Goal: Check status: Check status

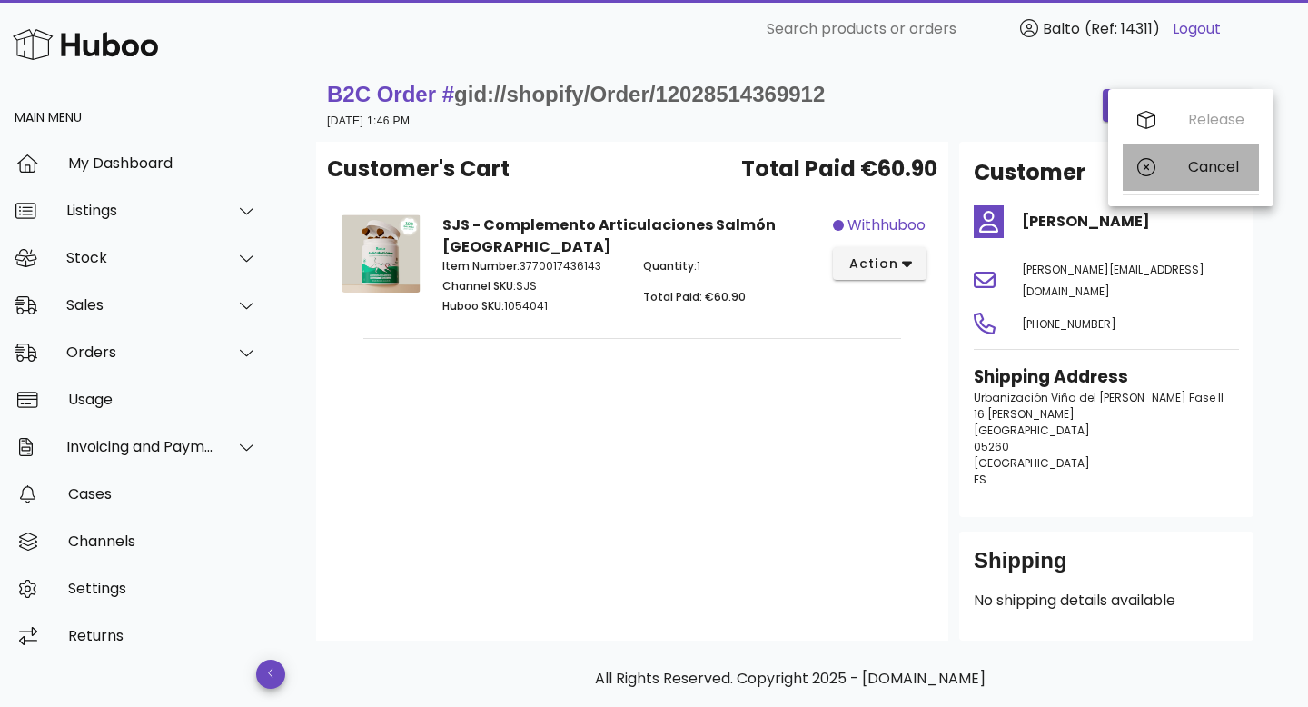
click at [1198, 165] on div "Cancel" at bounding box center [1216, 166] width 56 height 17
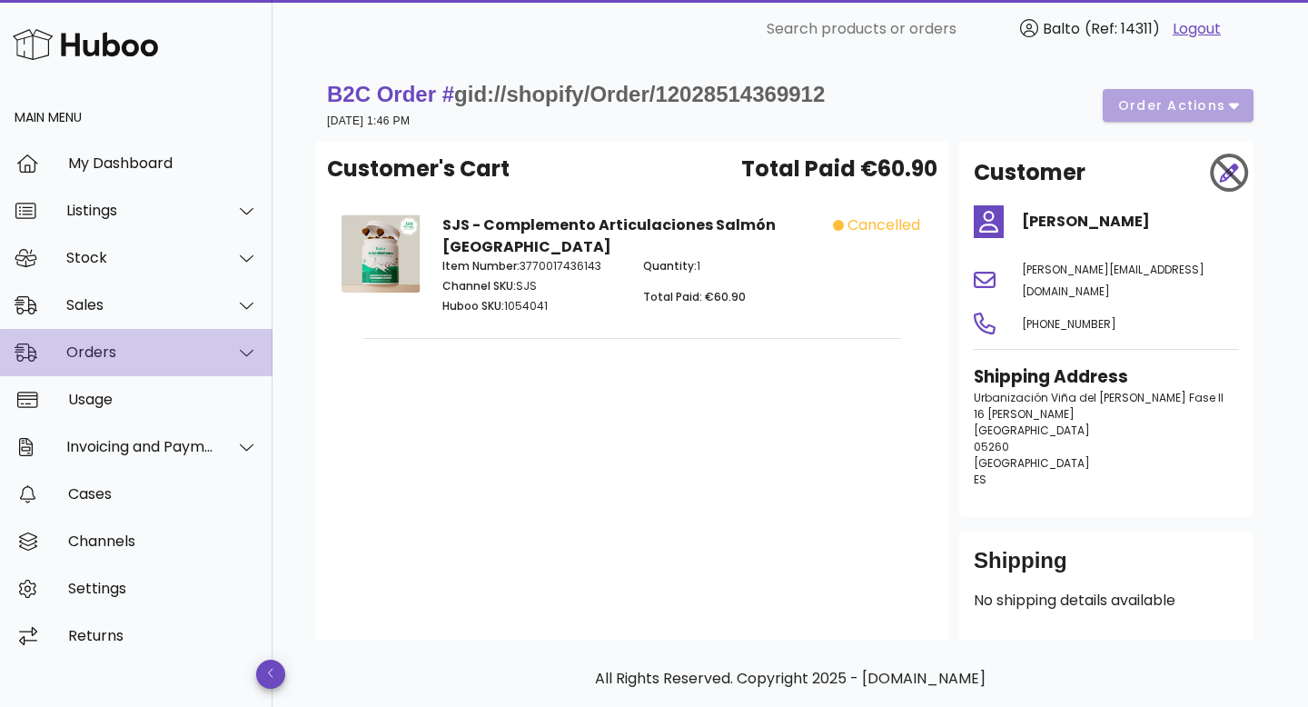
click at [119, 345] on div "Orders" at bounding box center [140, 351] width 148 height 17
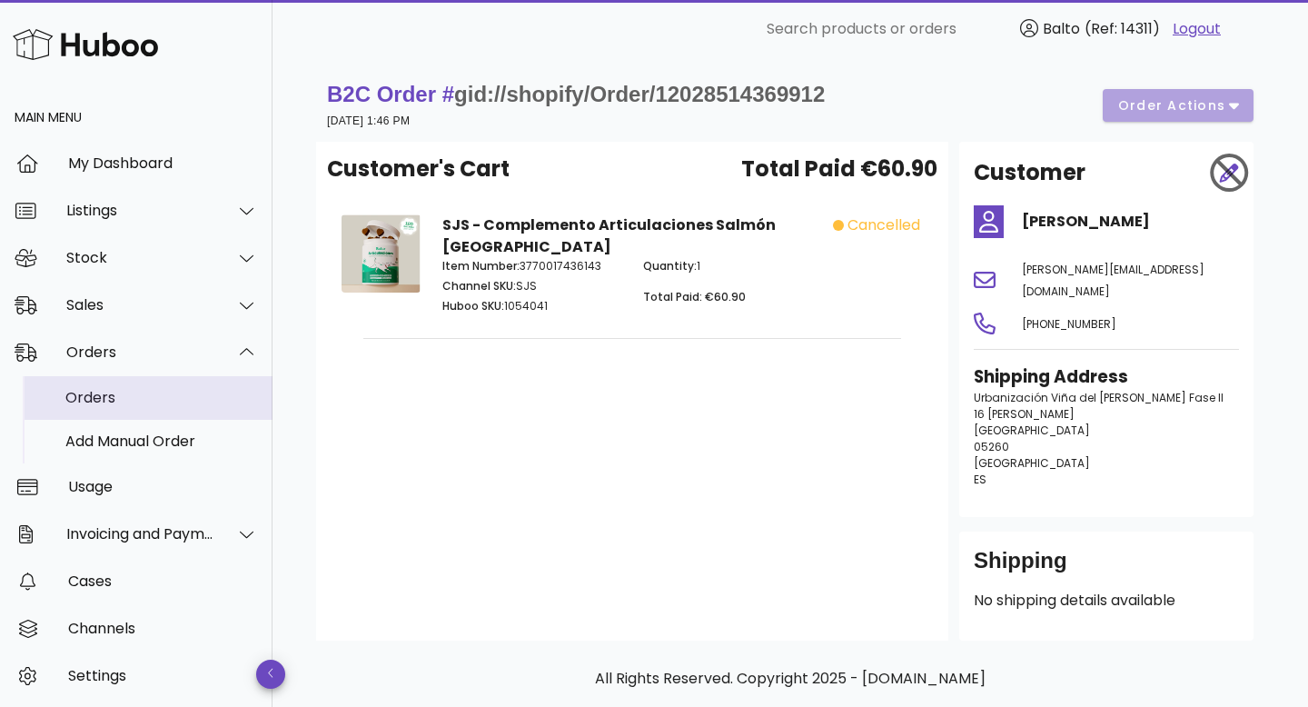
click at [118, 395] on div "Orders" at bounding box center [161, 397] width 193 height 17
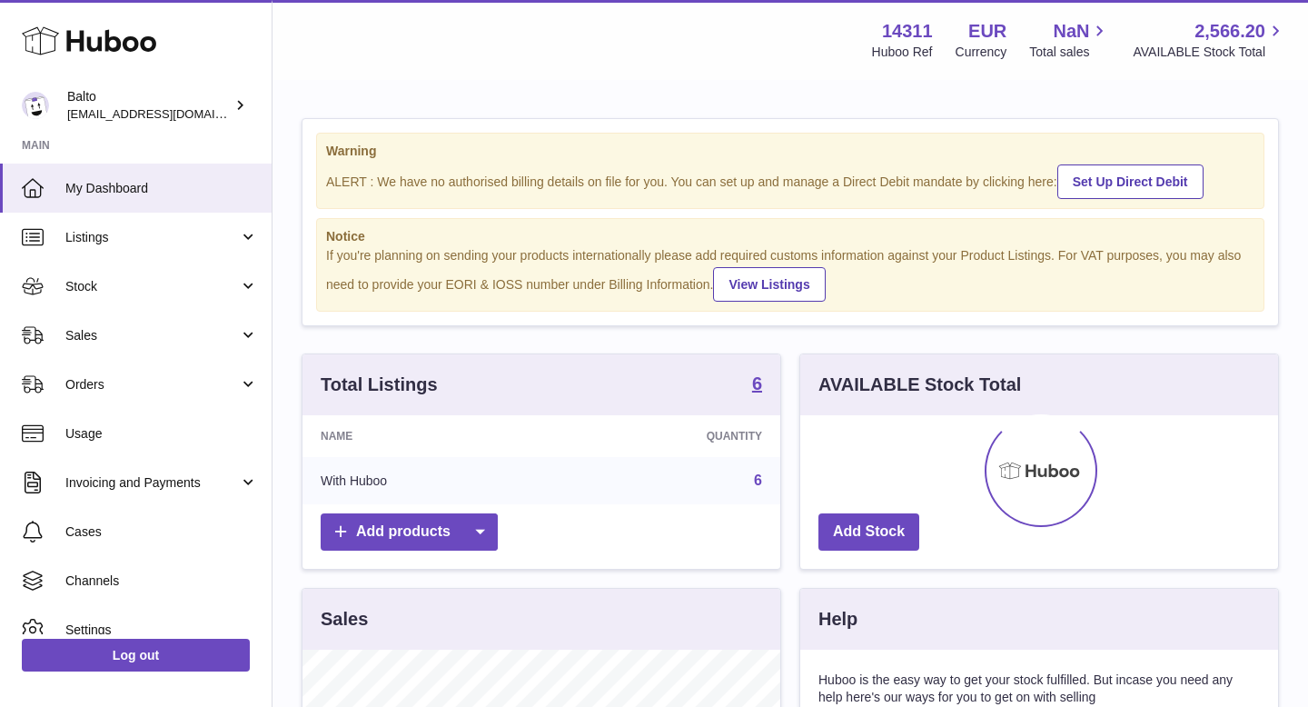
scroll to position [283, 478]
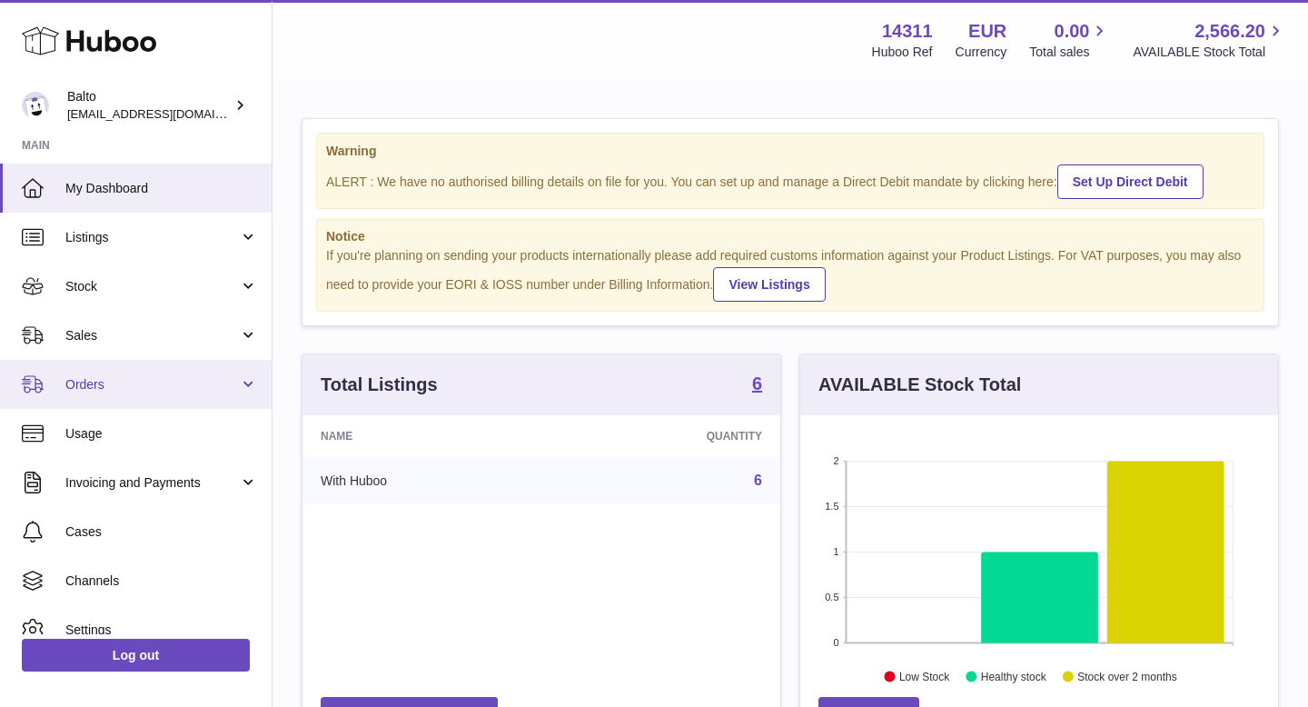
click at [164, 404] on link "Orders" at bounding box center [136, 384] width 272 height 49
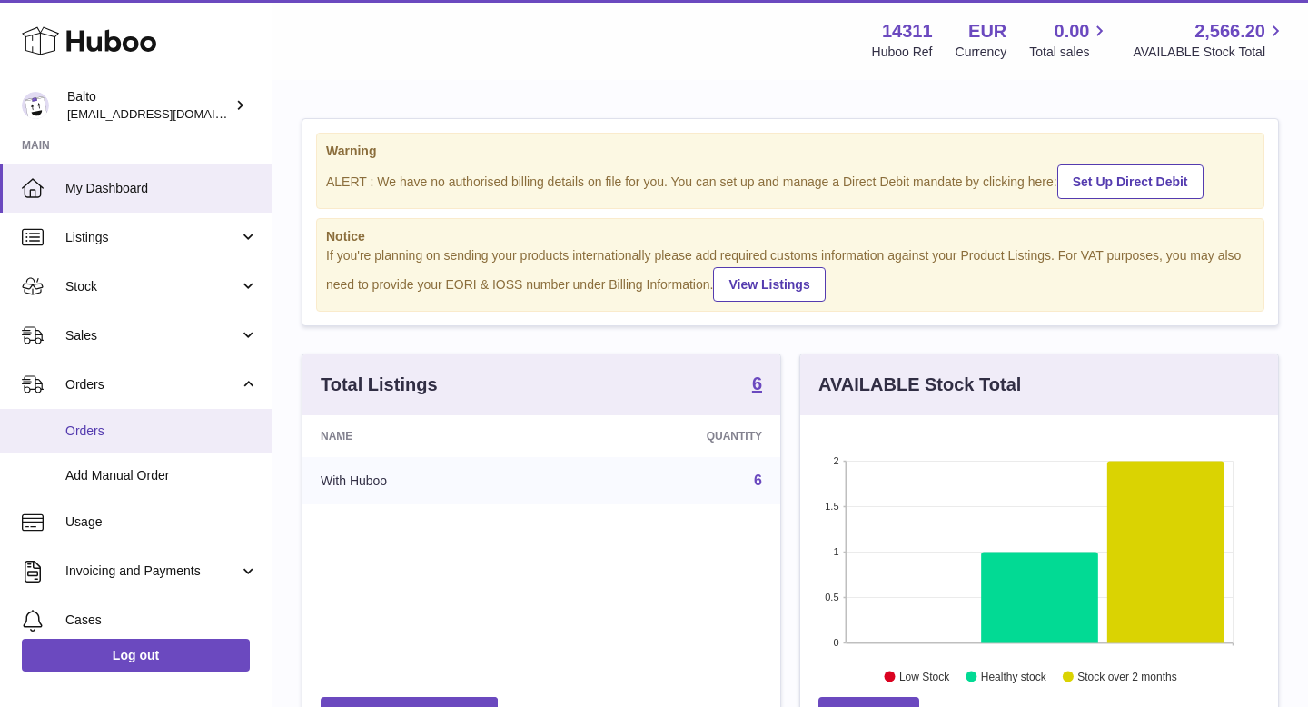
click at [172, 440] on link "Orders" at bounding box center [136, 431] width 272 height 45
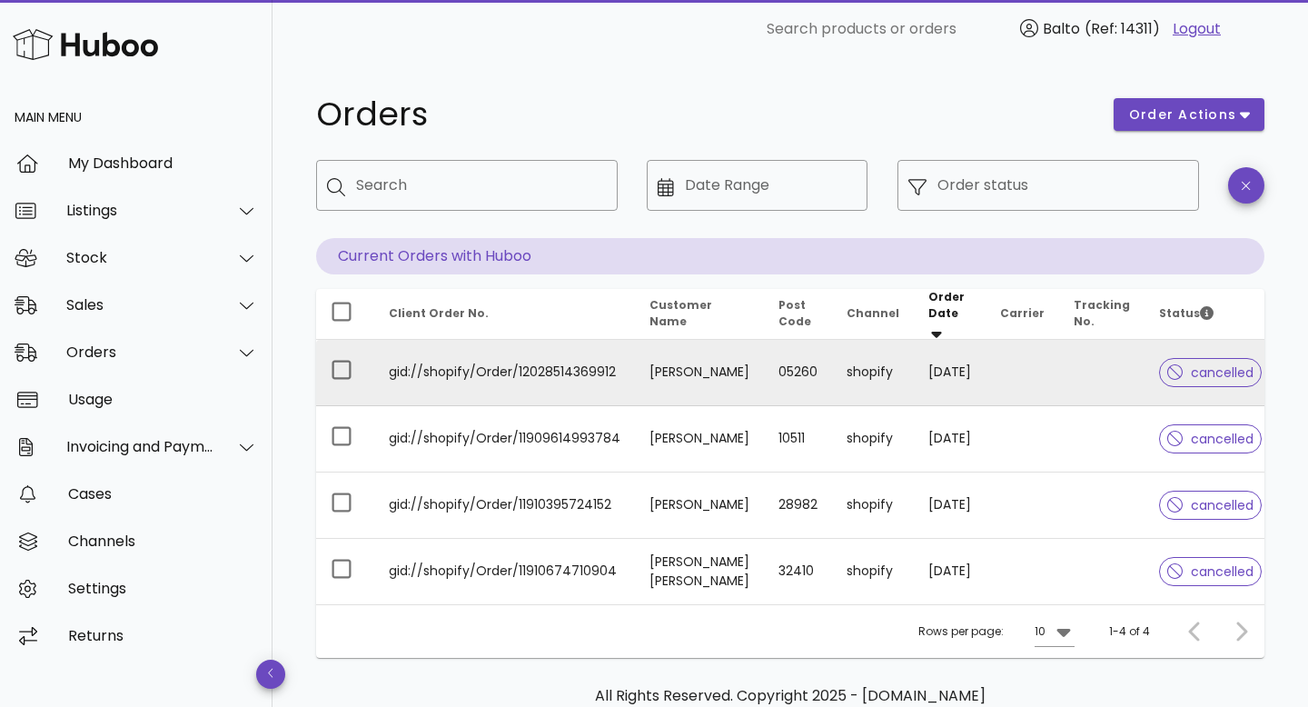
click at [987, 375] on td at bounding box center [1022, 373] width 74 height 66
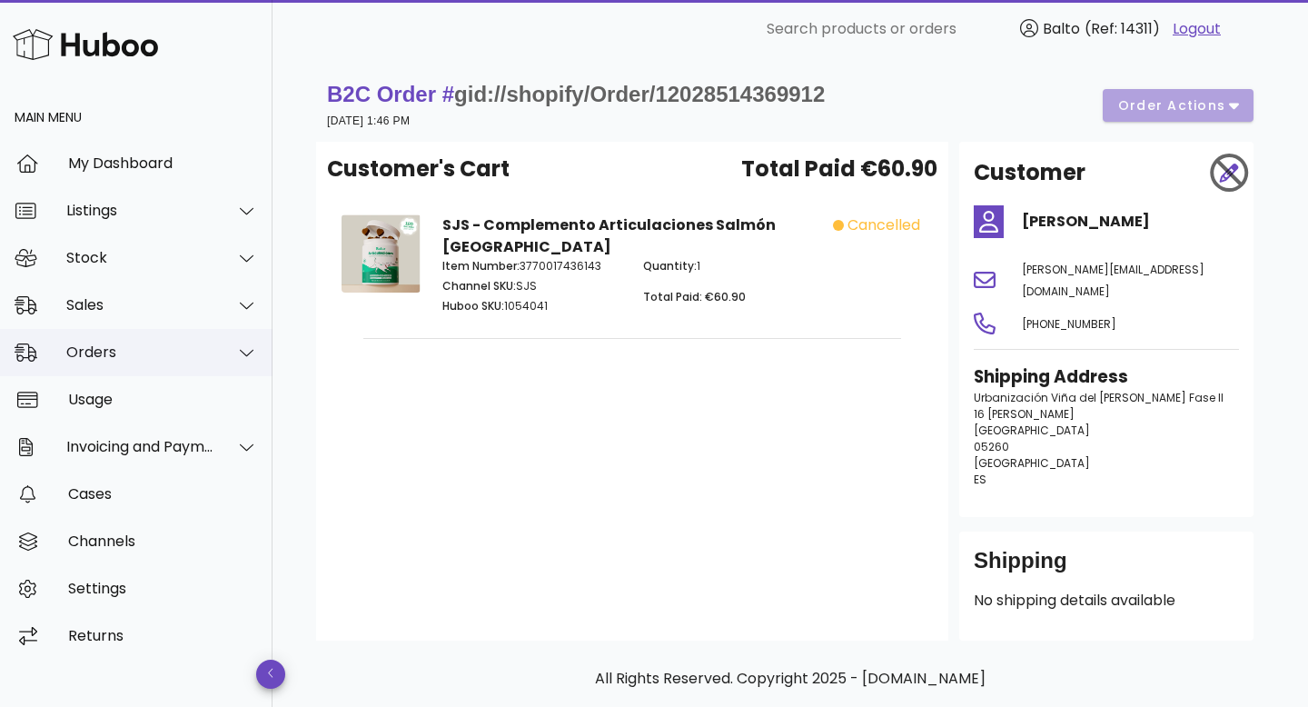
click at [124, 354] on div "Orders" at bounding box center [140, 351] width 148 height 17
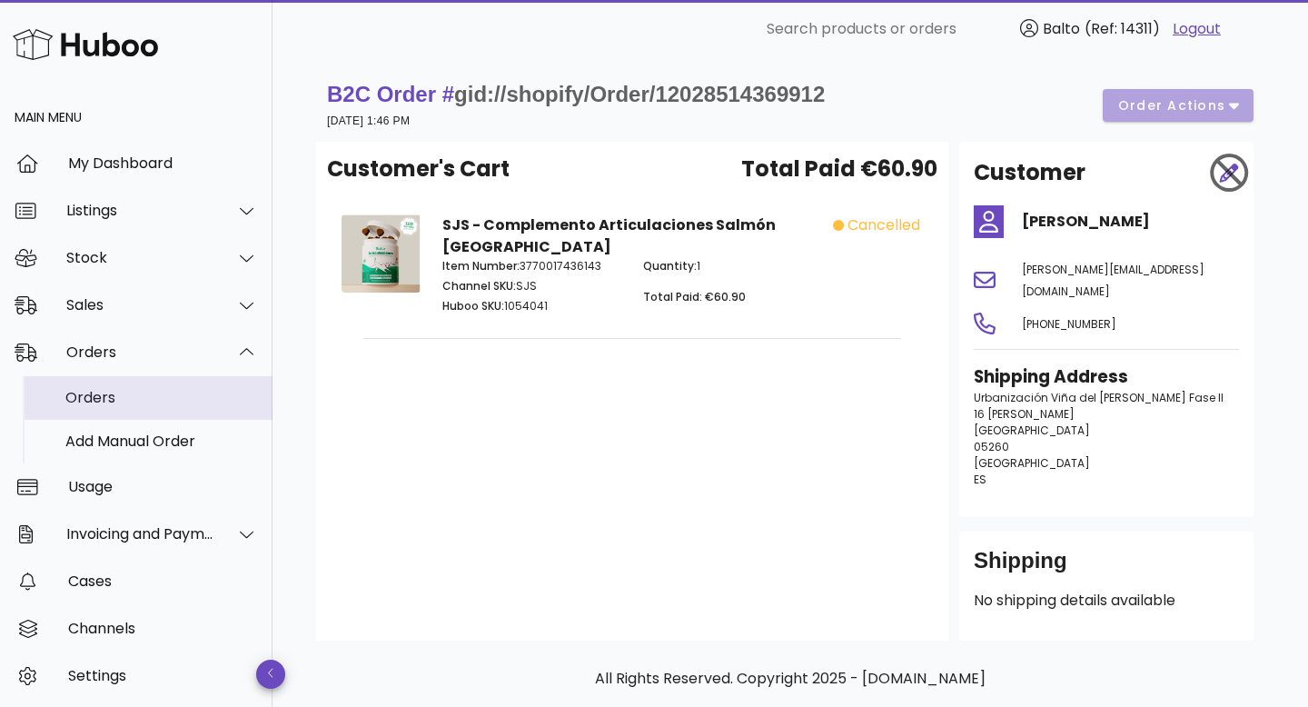
click at [120, 401] on div "Orders" at bounding box center [161, 397] width 193 height 17
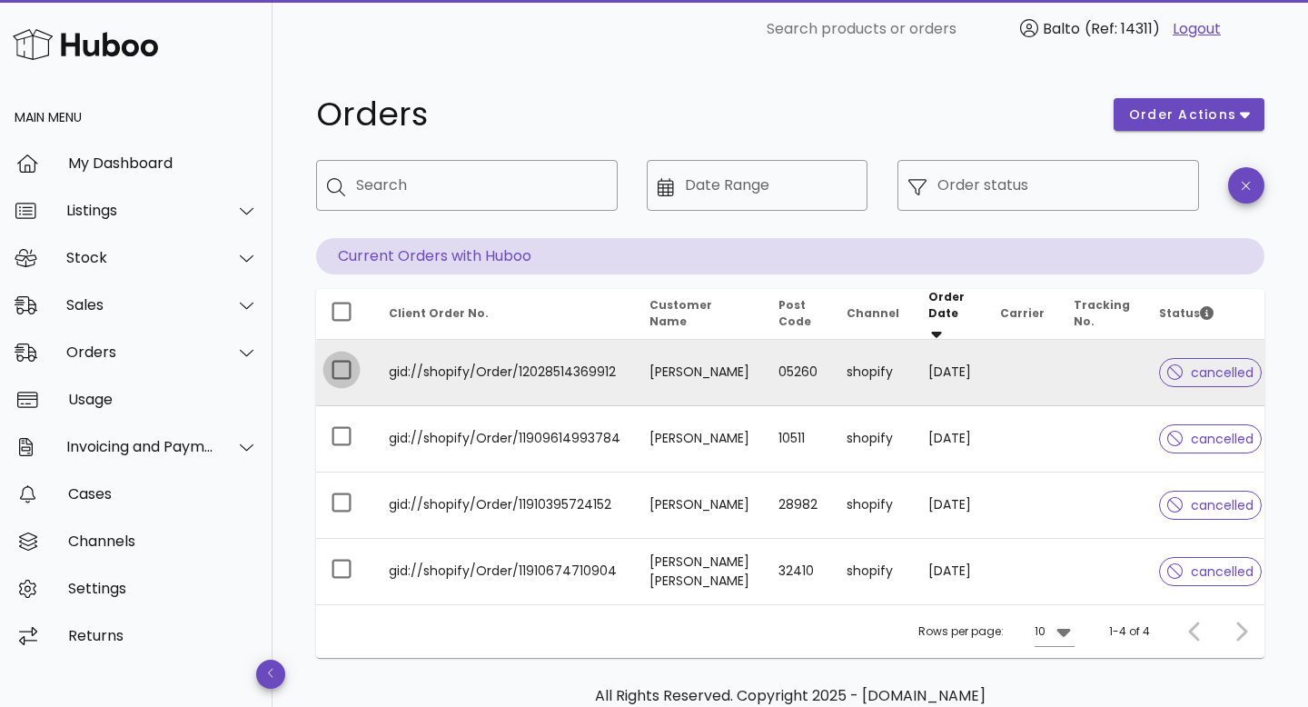
click at [341, 370] on div at bounding box center [341, 369] width 31 height 31
click at [1182, 120] on span "order actions" at bounding box center [1182, 114] width 109 height 19
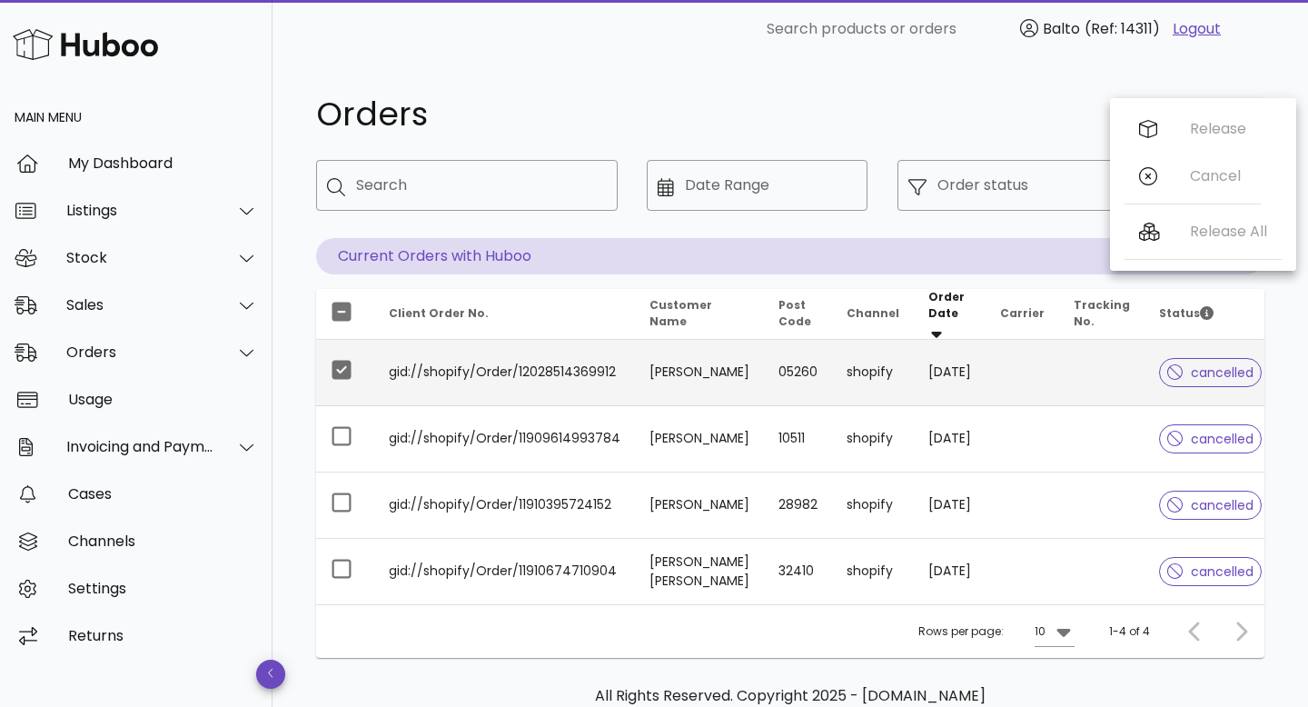
click at [994, 98] on h1 "Orders" at bounding box center [704, 114] width 776 height 33
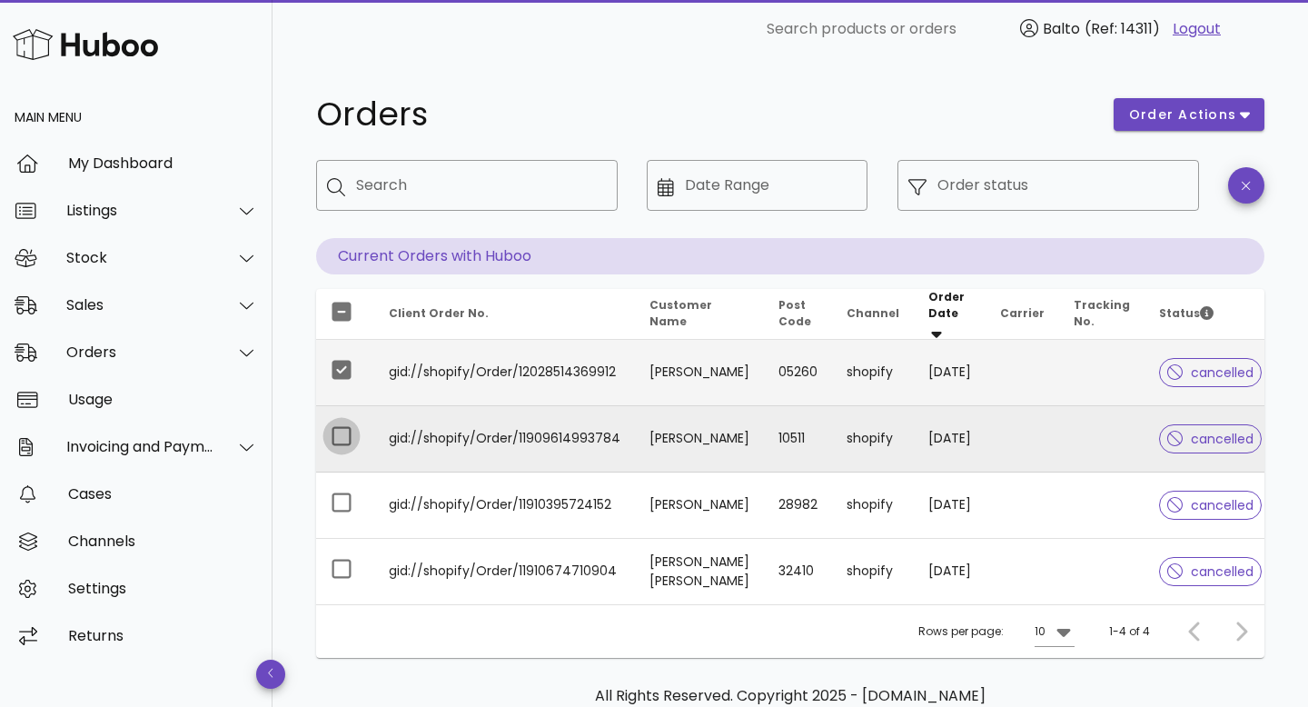
click at [341, 434] on div at bounding box center [341, 435] width 31 height 31
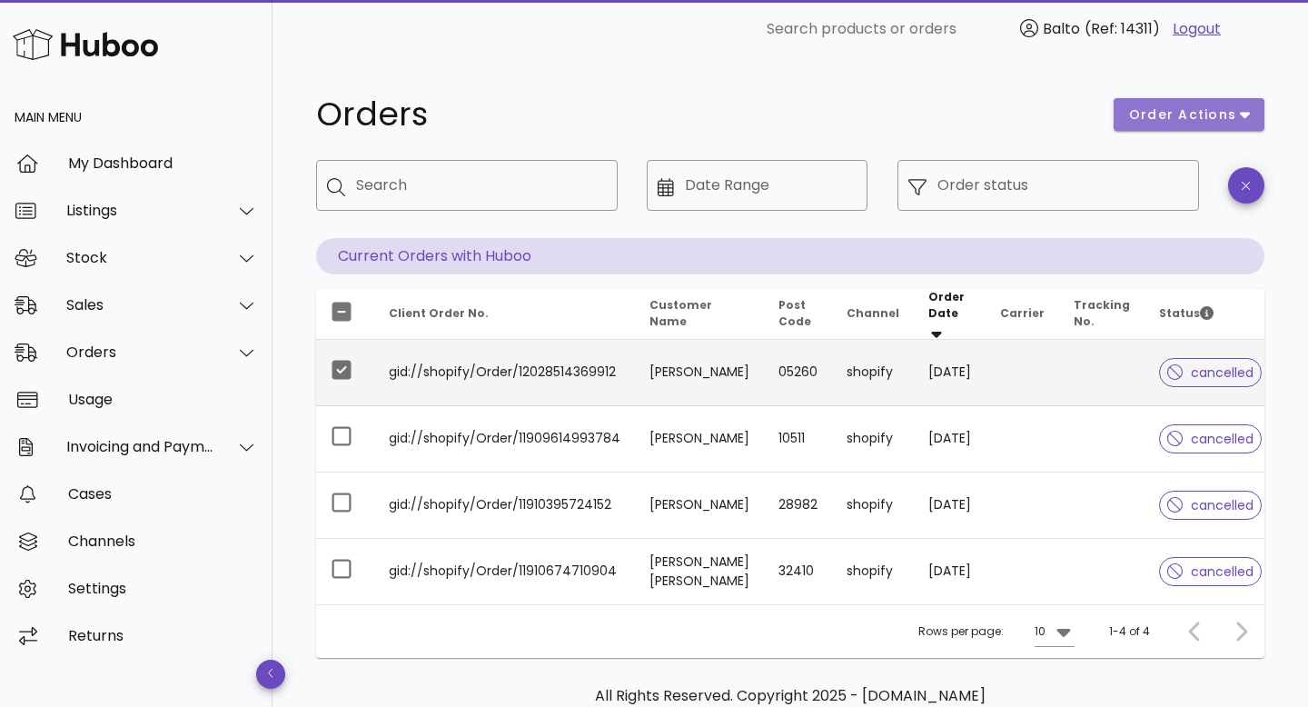
click at [1198, 127] on button "order actions" at bounding box center [1188, 114] width 151 height 33
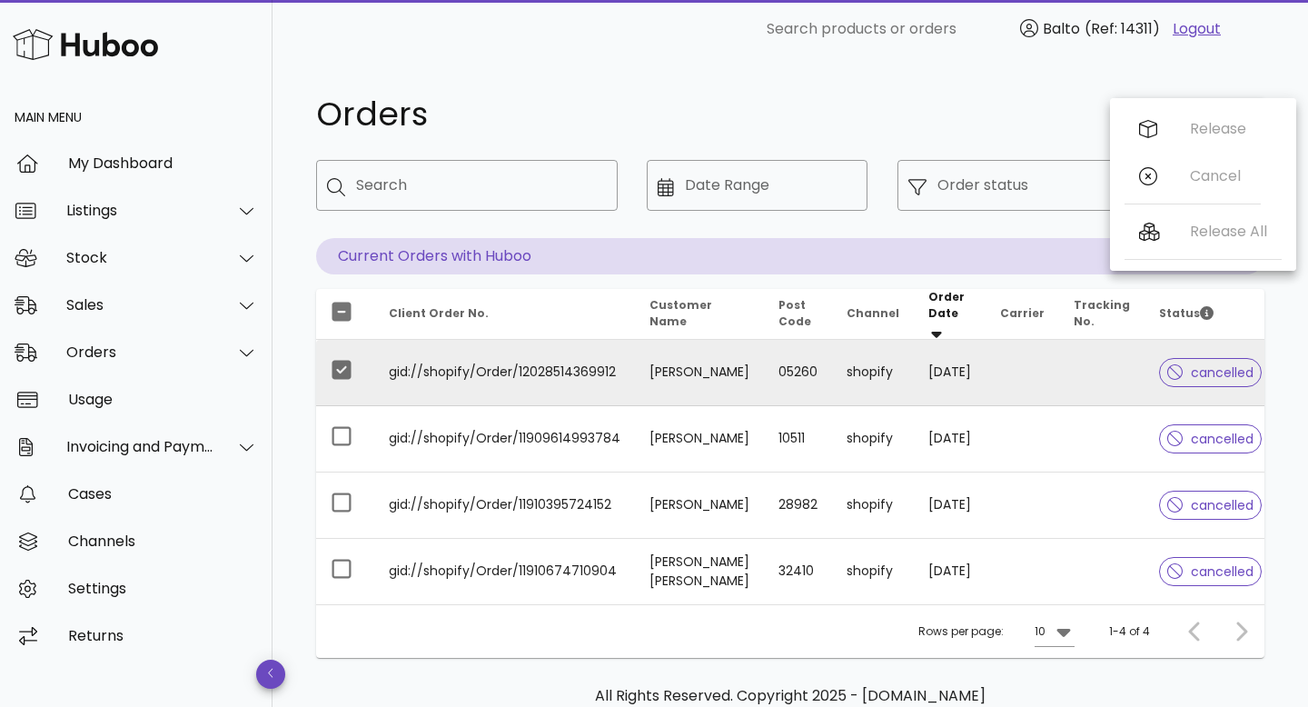
click at [1047, 357] on td at bounding box center [1022, 373] width 74 height 66
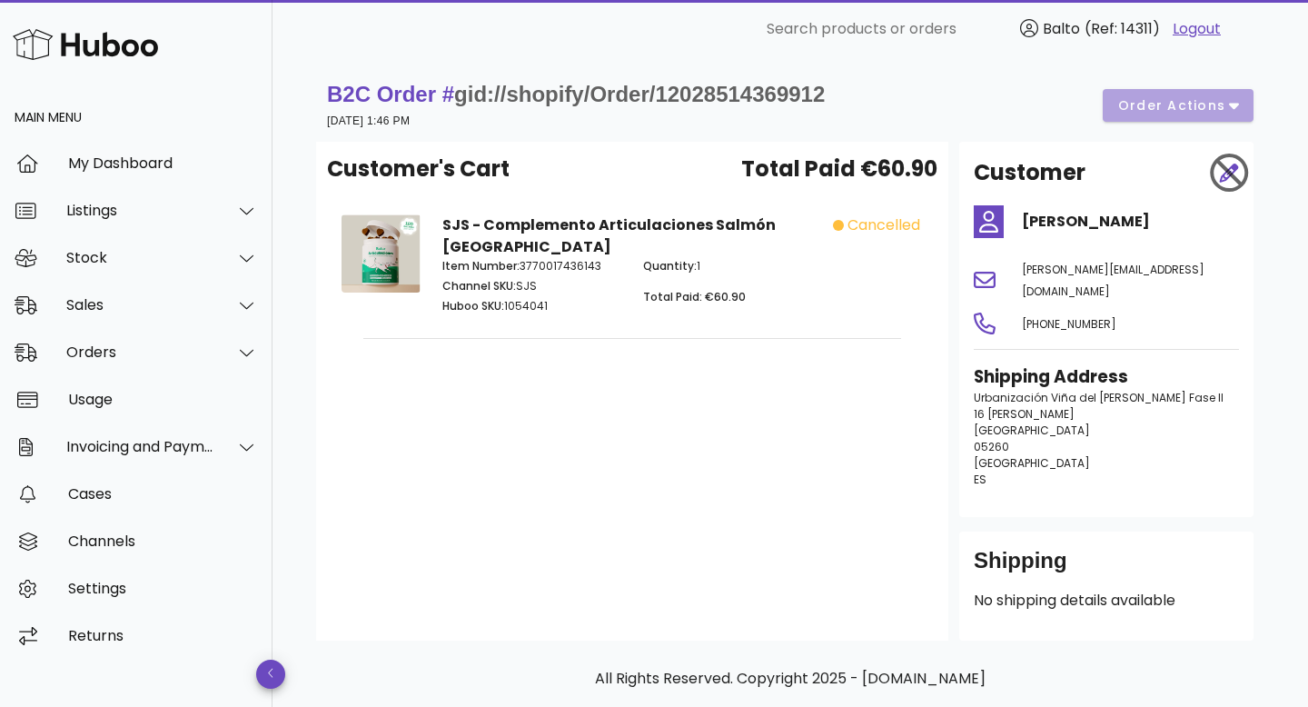
click at [1045, 364] on h3 "Shipping Address" at bounding box center [1106, 376] width 265 height 25
click at [1179, 94] on div "B2C Order # gid://shopify/Order/12028514369912 29 August 2025 at 1:46 PM order …" at bounding box center [790, 105] width 926 height 51
click at [1186, 106] on div "B2C Order # gid://shopify/Order/12028514369912 29 August 2025 at 1:46 PM order …" at bounding box center [790, 105] width 926 height 51
click at [153, 334] on div "Orders" at bounding box center [136, 352] width 272 height 47
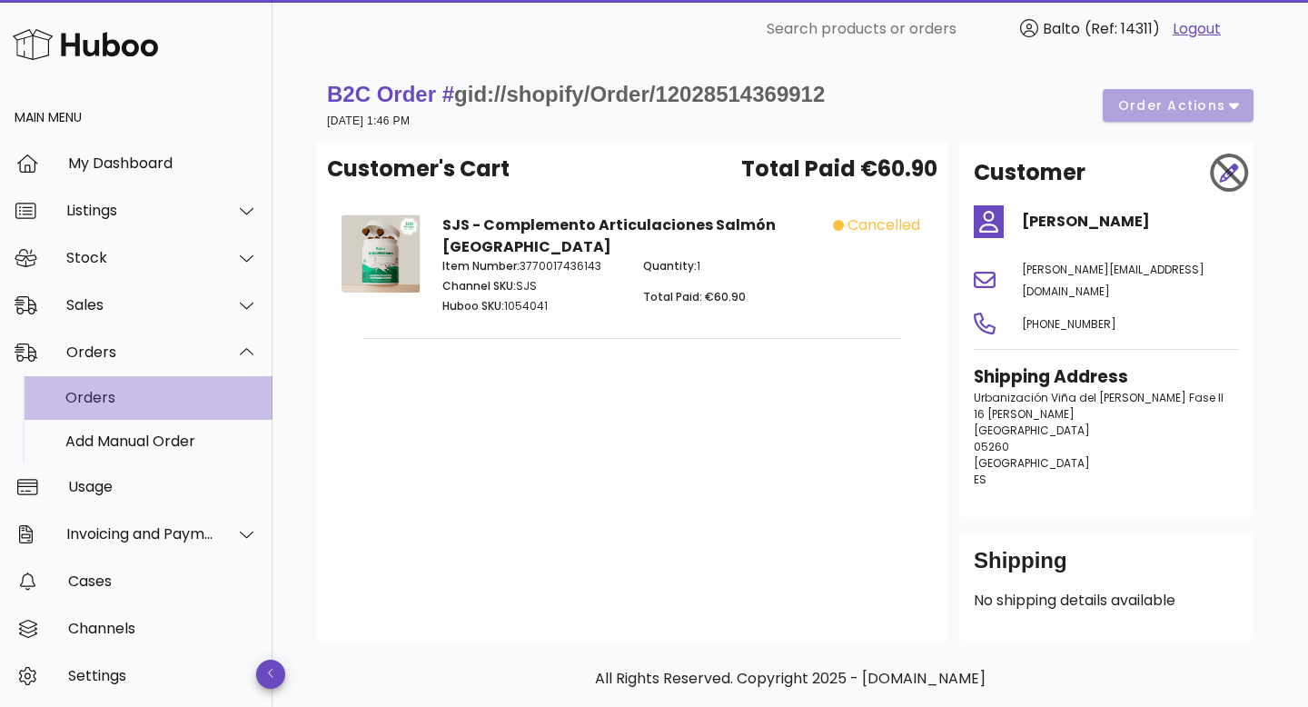
click at [112, 401] on div "Orders" at bounding box center [161, 397] width 193 height 17
